Goal: Obtain resource: Download file/media

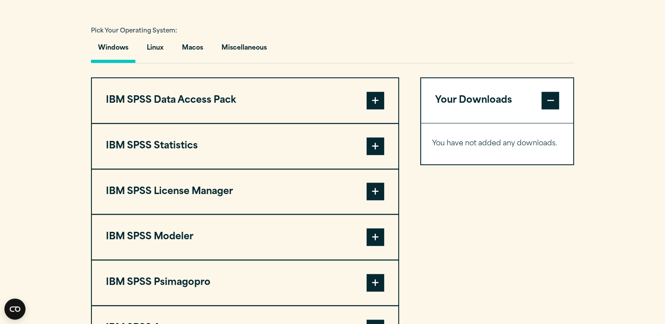
scroll to position [640, 0]
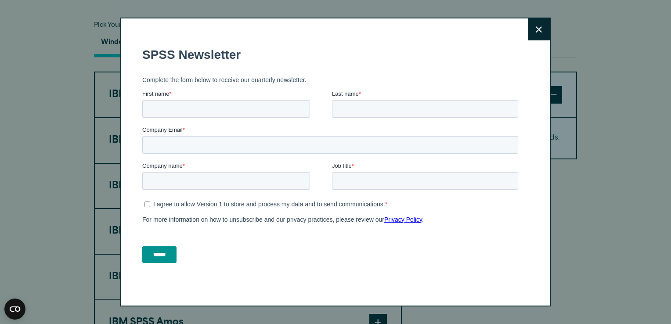
drag, startPoint x: 667, startPoint y: 49, endPoint x: 658, endPoint y: 186, distance: 137.8
click at [658, 186] on html "Consent Details [#IABV2SETTINGS#] About This website uses cookies We use cookie…" at bounding box center [335, 219] width 671 height 1719
click at [289, 109] on input "First name *" at bounding box center [226, 109] width 168 height 18
type input "******"
click at [350, 108] on input "Last name *" at bounding box center [425, 109] width 186 height 18
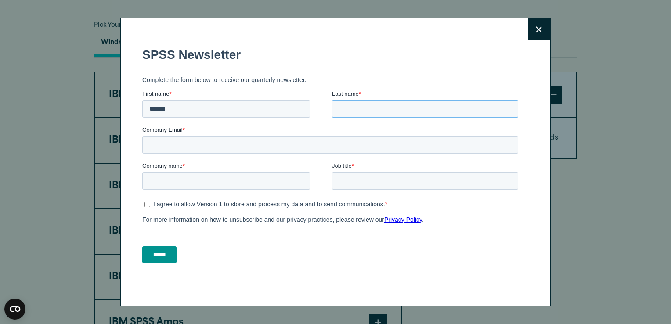
type input "****"
click at [356, 182] on input "Job title *" at bounding box center [425, 181] width 186 height 18
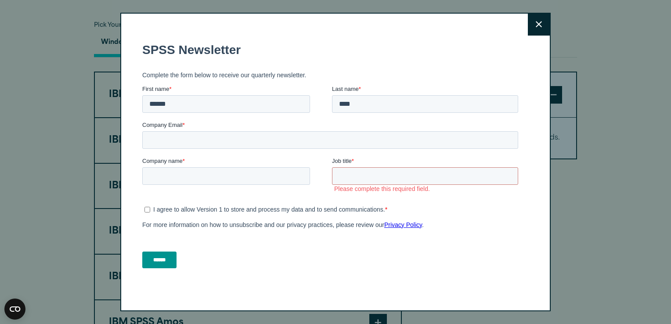
click at [148, 204] on ul "I agree to allow Version 1 to store and process my data and to send communicati…" at bounding box center [330, 208] width 376 height 11
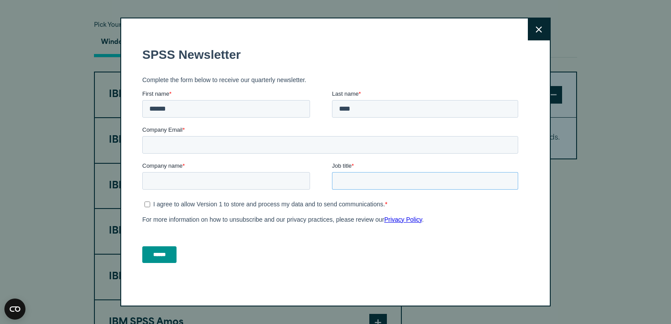
click at [346, 176] on input "Job title *" at bounding box center [425, 181] width 186 height 18
type input "**********"
click at [186, 146] on input "Company Email *" at bounding box center [330, 145] width 376 height 18
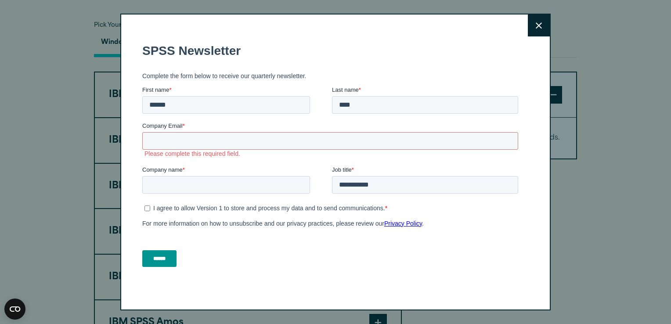
click at [539, 32] on button "Close" at bounding box center [539, 26] width 22 height 22
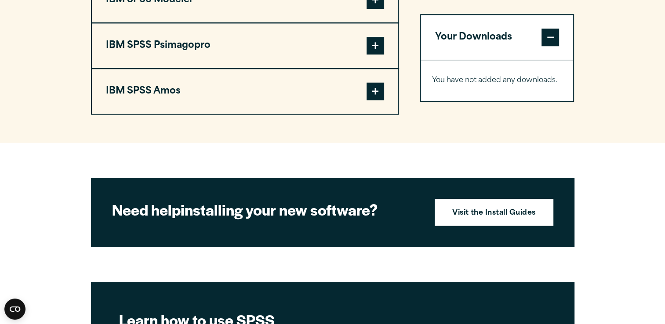
scroll to position [904, 0]
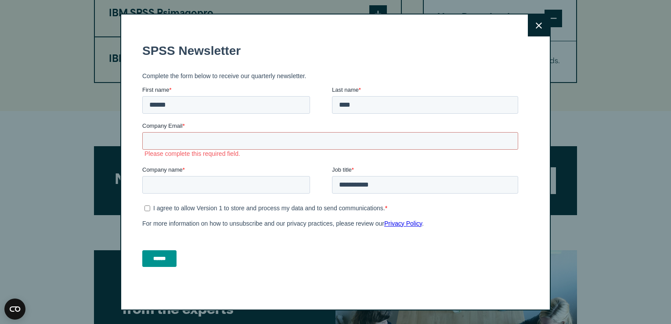
drag, startPoint x: 667, startPoint y: 149, endPoint x: 646, endPoint y: 86, distance: 66.3
click at [536, 24] on icon at bounding box center [539, 25] width 6 height 7
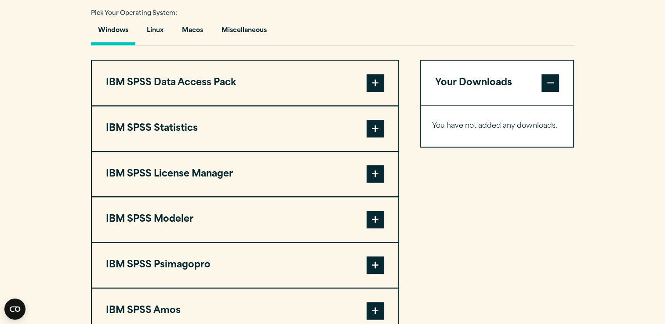
scroll to position [654, 0]
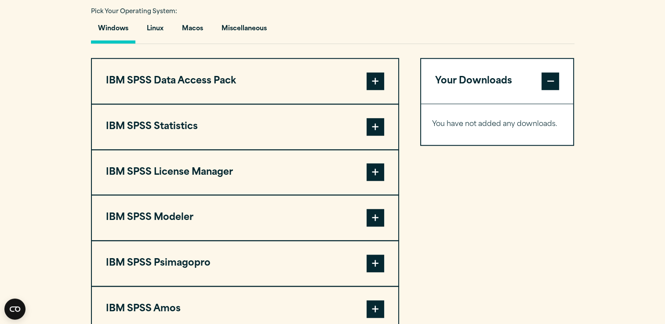
click at [213, 78] on button "IBM SPSS Data Access Pack" at bounding box center [245, 81] width 306 height 45
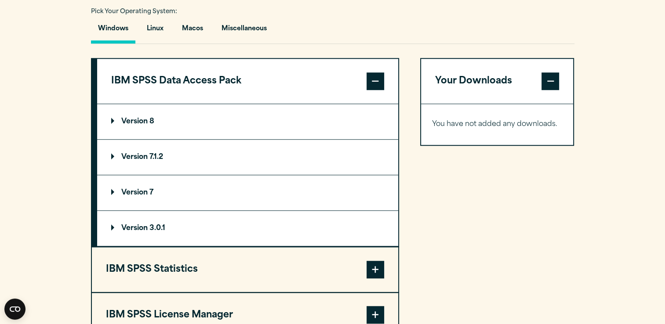
click at [213, 78] on button "IBM SPSS Data Access Pack" at bounding box center [247, 81] width 301 height 45
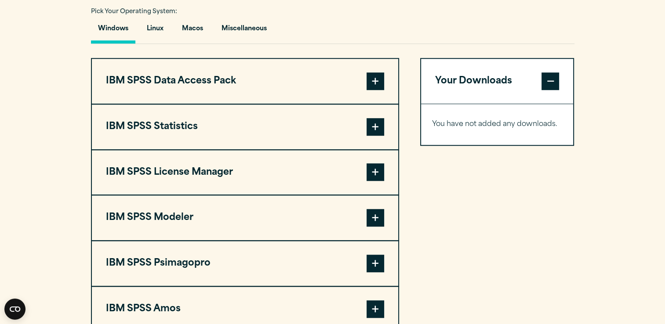
click at [186, 126] on button "IBM SPSS Statistics" at bounding box center [245, 127] width 306 height 45
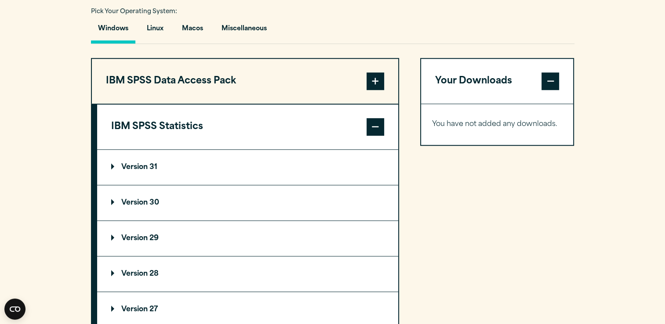
click at [185, 127] on button "IBM SPSS Statistics" at bounding box center [247, 127] width 301 height 45
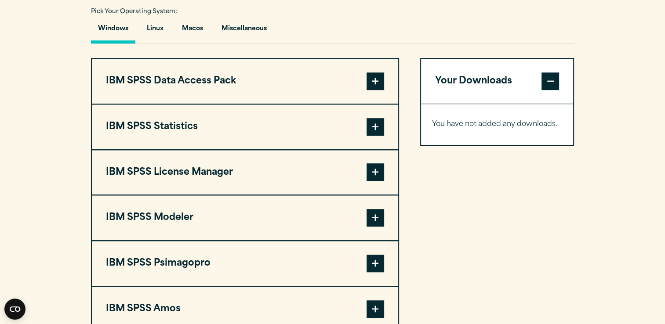
click at [170, 304] on button "IBM SPSS Amos" at bounding box center [245, 309] width 306 height 45
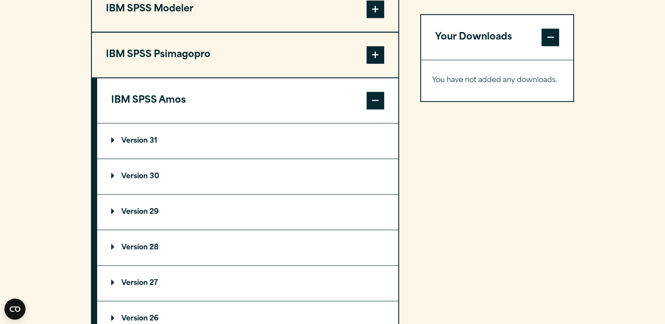
scroll to position [860, 0]
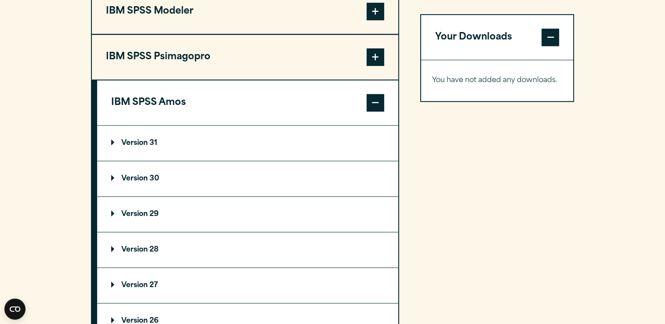
click at [155, 175] on p "Version 30" at bounding box center [135, 178] width 48 height 7
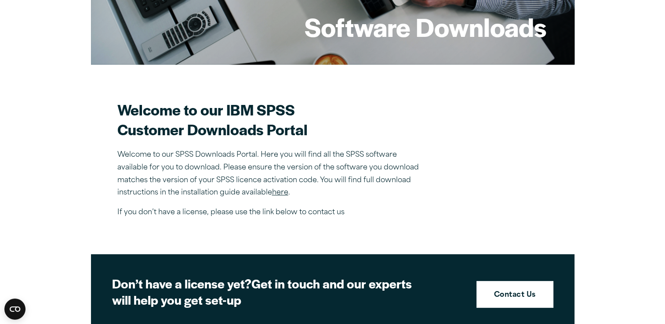
scroll to position [0, 0]
